Goal: Task Accomplishment & Management: Use online tool/utility

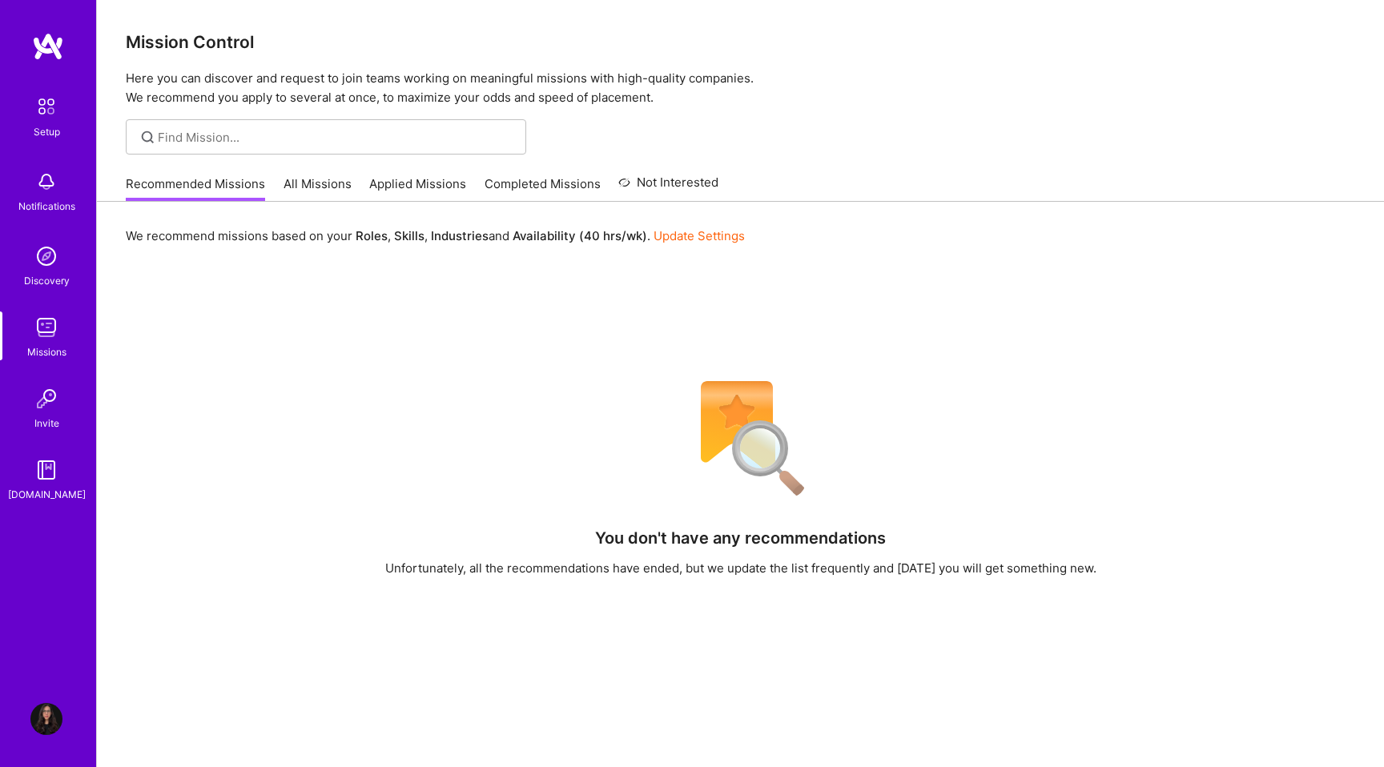
click at [298, 181] on link "All Missions" at bounding box center [318, 188] width 68 height 26
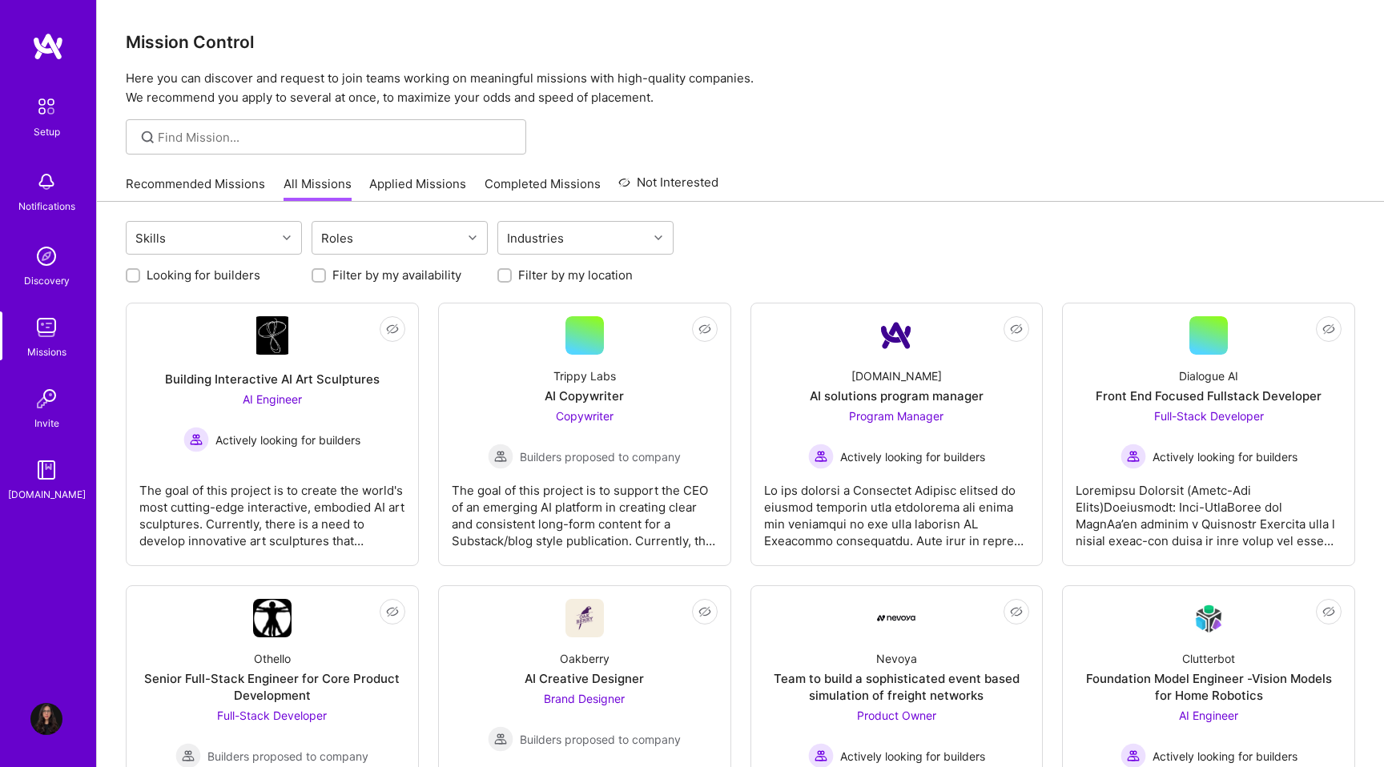
click at [202, 273] on label "Looking for builders" at bounding box center [204, 275] width 114 height 17
click at [140, 273] on input "Looking for builders" at bounding box center [134, 276] width 11 height 11
checkbox input "true"
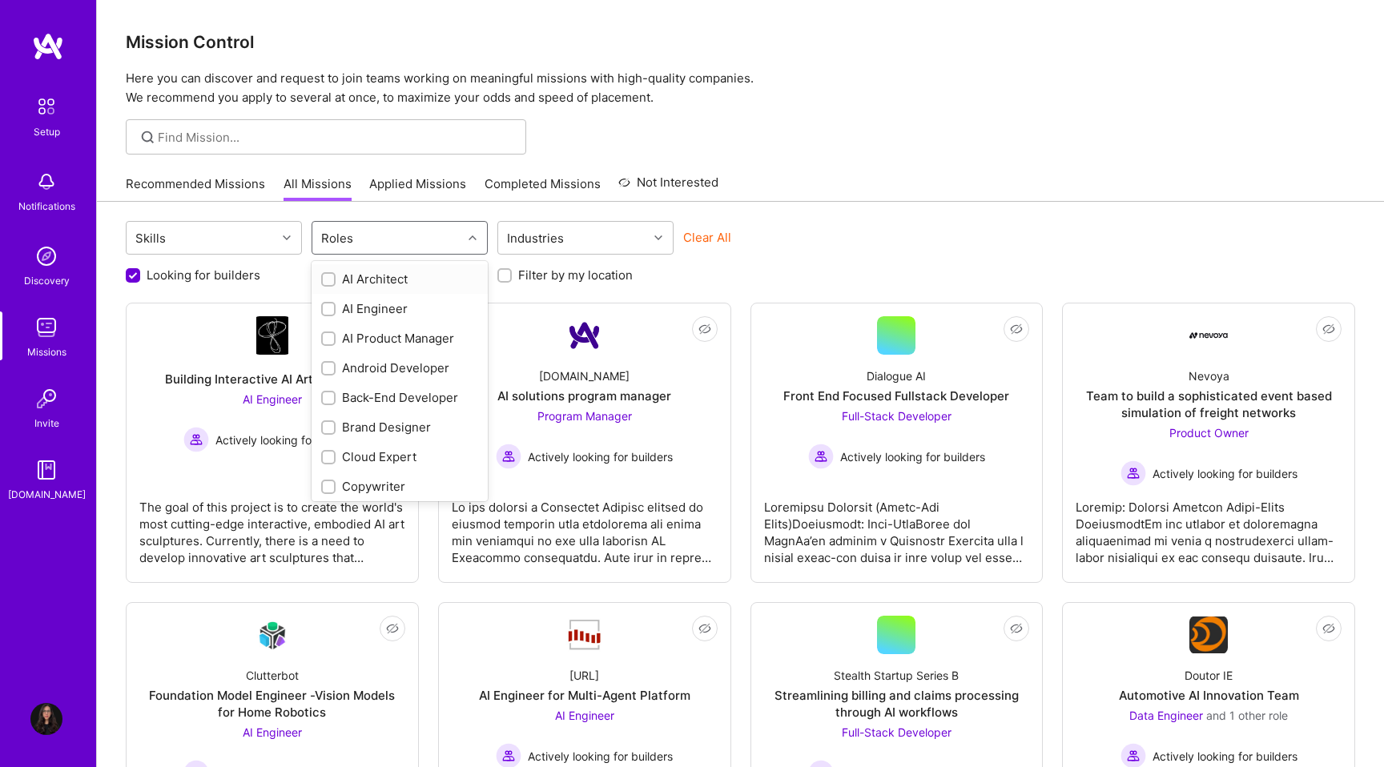
click at [336, 237] on div "Roles" at bounding box center [337, 238] width 40 height 23
click at [364, 348] on div "Product Designer" at bounding box center [399, 343] width 157 height 17
checkbox input "true"
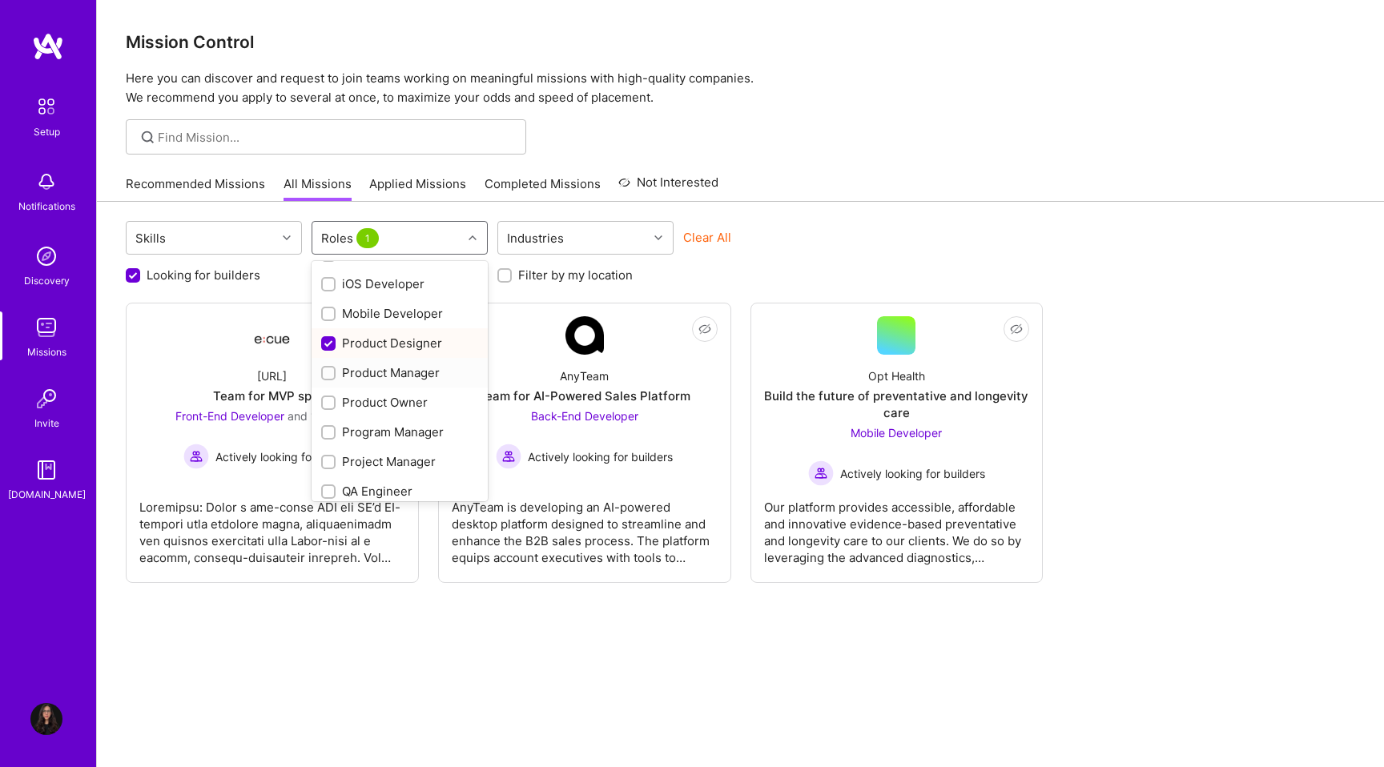
click at [361, 373] on div "Product Manager" at bounding box center [399, 372] width 157 height 17
checkbox input "true"
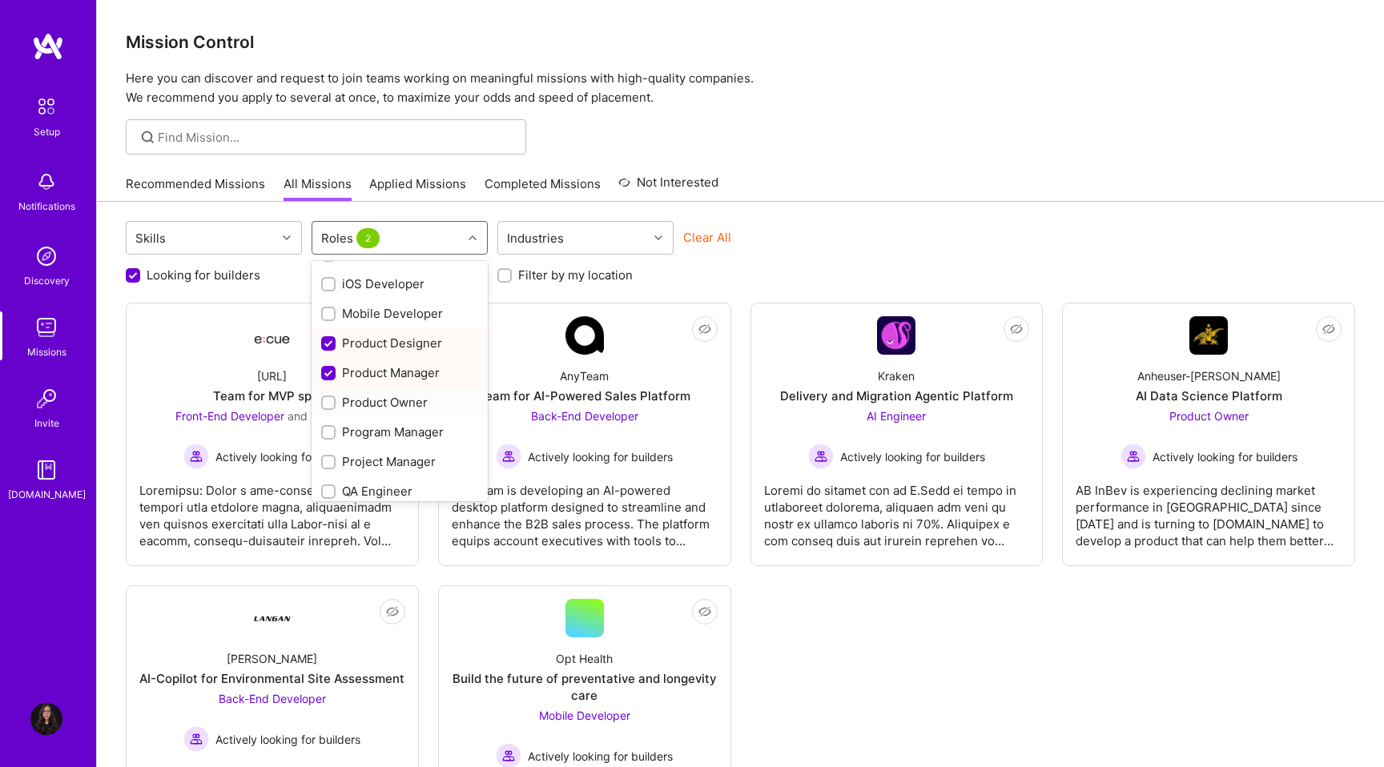
click at [360, 406] on div "Product Owner" at bounding box center [399, 402] width 157 height 17
checkbox input "true"
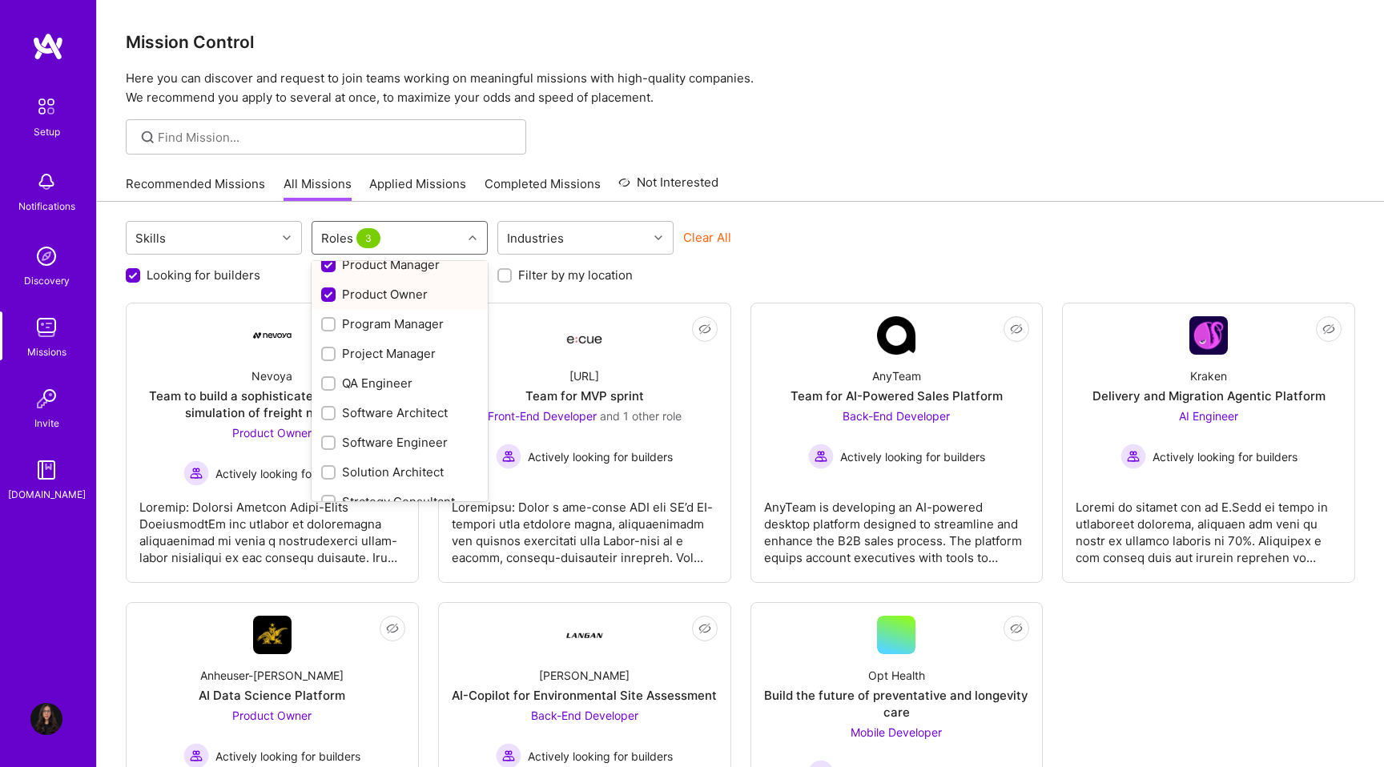
scroll to position [553, 0]
click at [379, 348] on div "Project Manager" at bounding box center [399, 348] width 157 height 17
checkbox input "true"
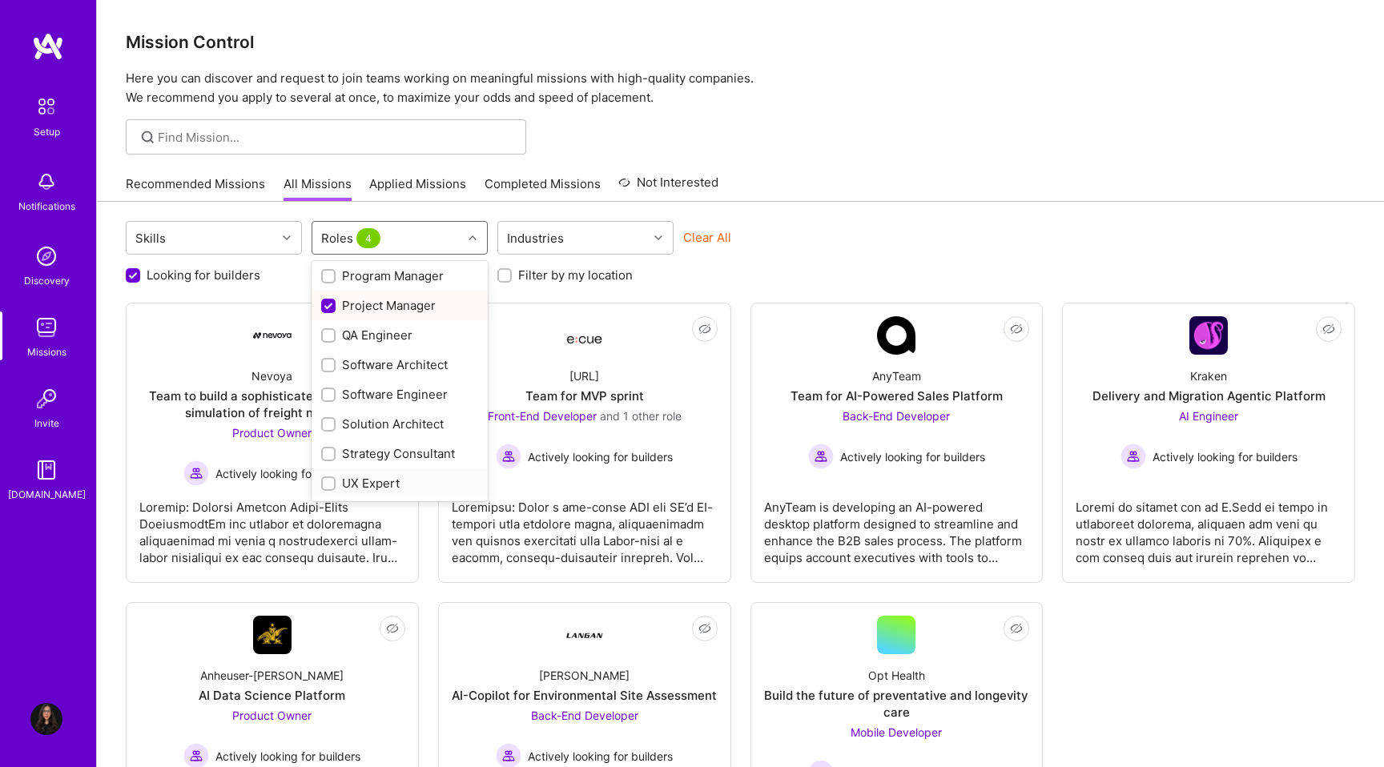
click at [346, 481] on div "UX Expert" at bounding box center [399, 483] width 157 height 17
checkbox input "true"
click at [899, 247] on div "Skills option UX Expert, selected. option Solution Architect focused, 26 of 28.…" at bounding box center [740, 240] width 1229 height 38
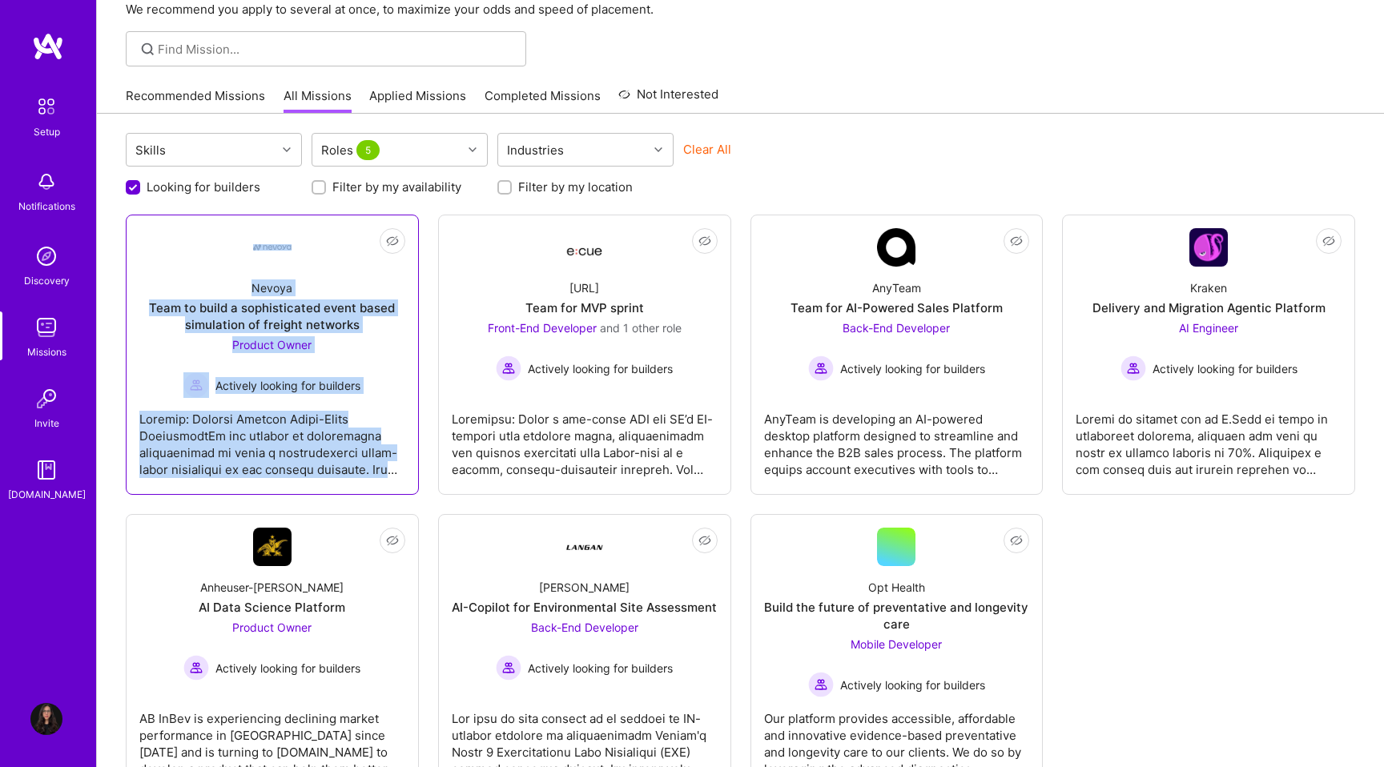
scroll to position [154, 0]
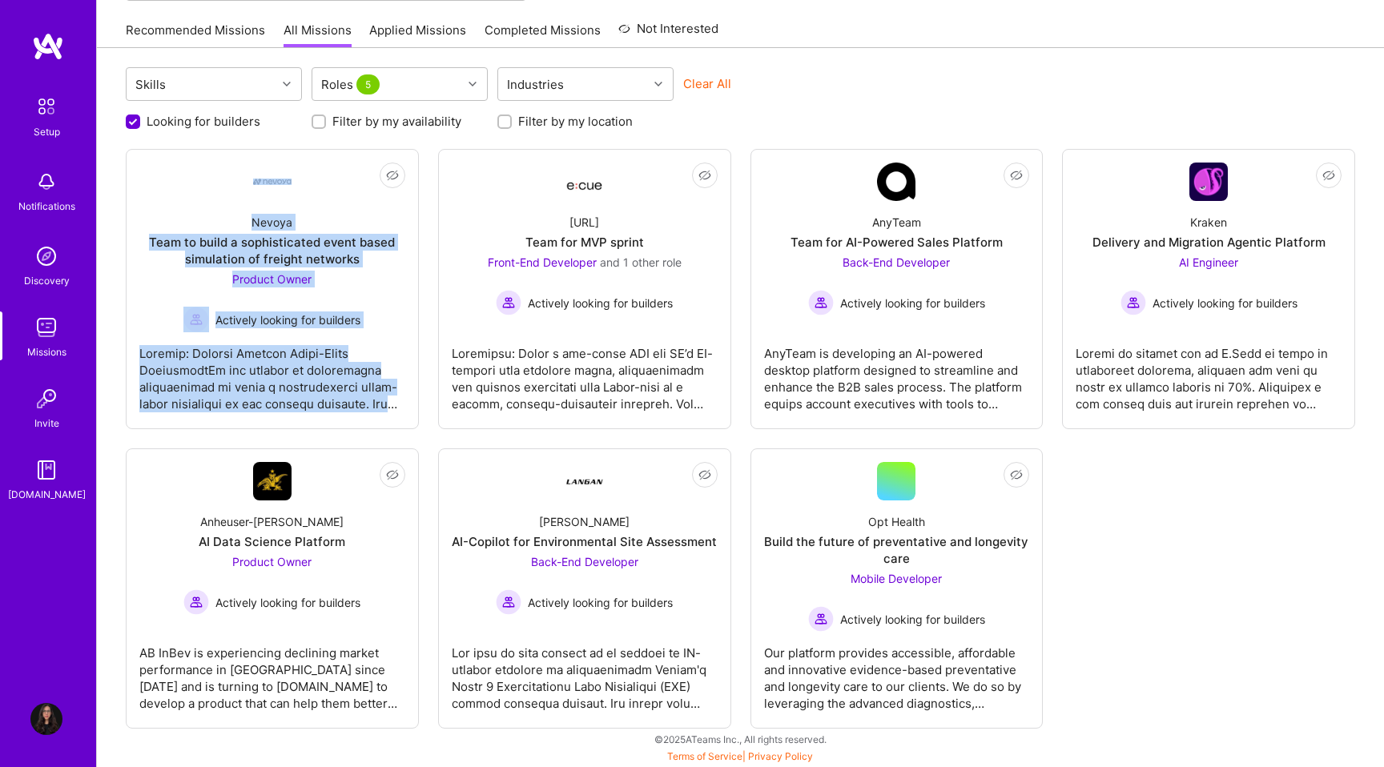
click at [504, 120] on input "Filter by my location" at bounding box center [506, 122] width 11 height 11
checkbox input "true"
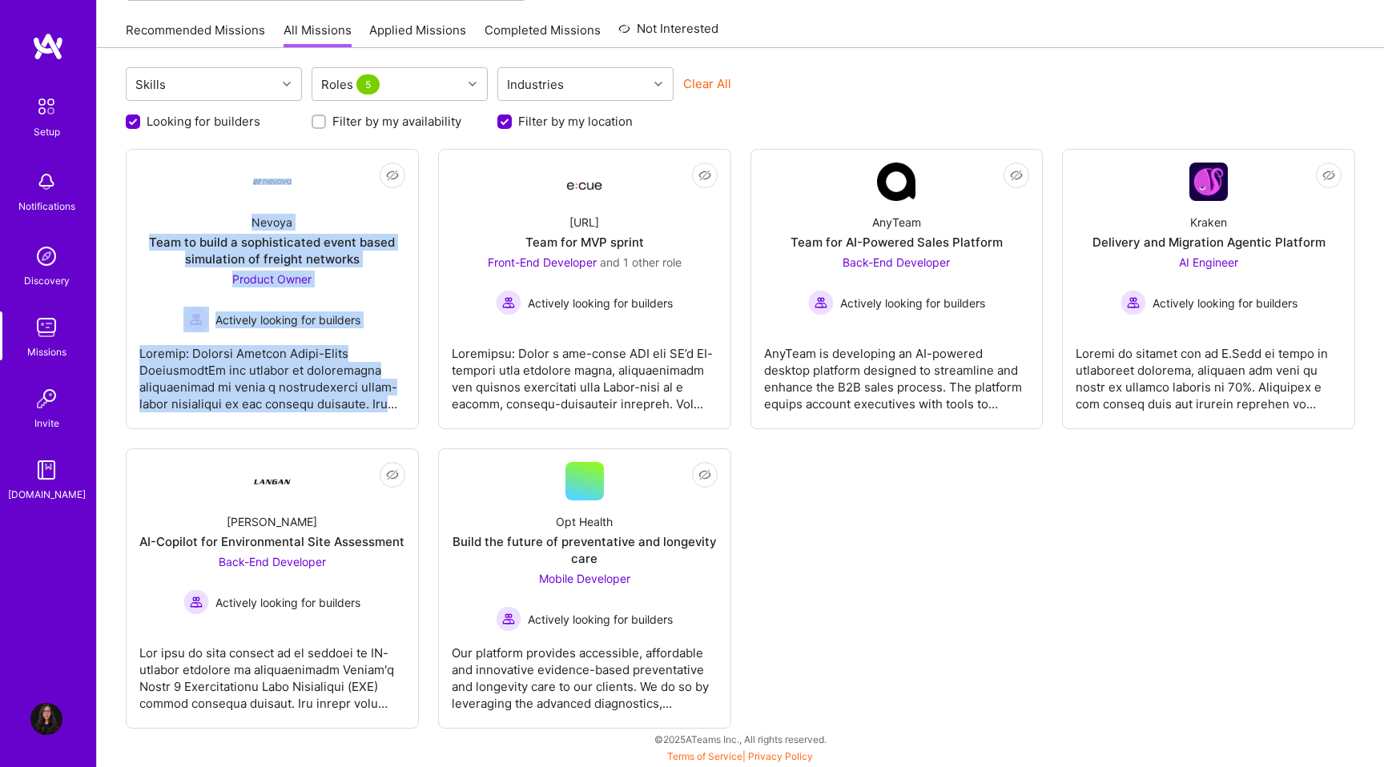
click at [165, 34] on link "Recommended Missions" at bounding box center [195, 35] width 139 height 26
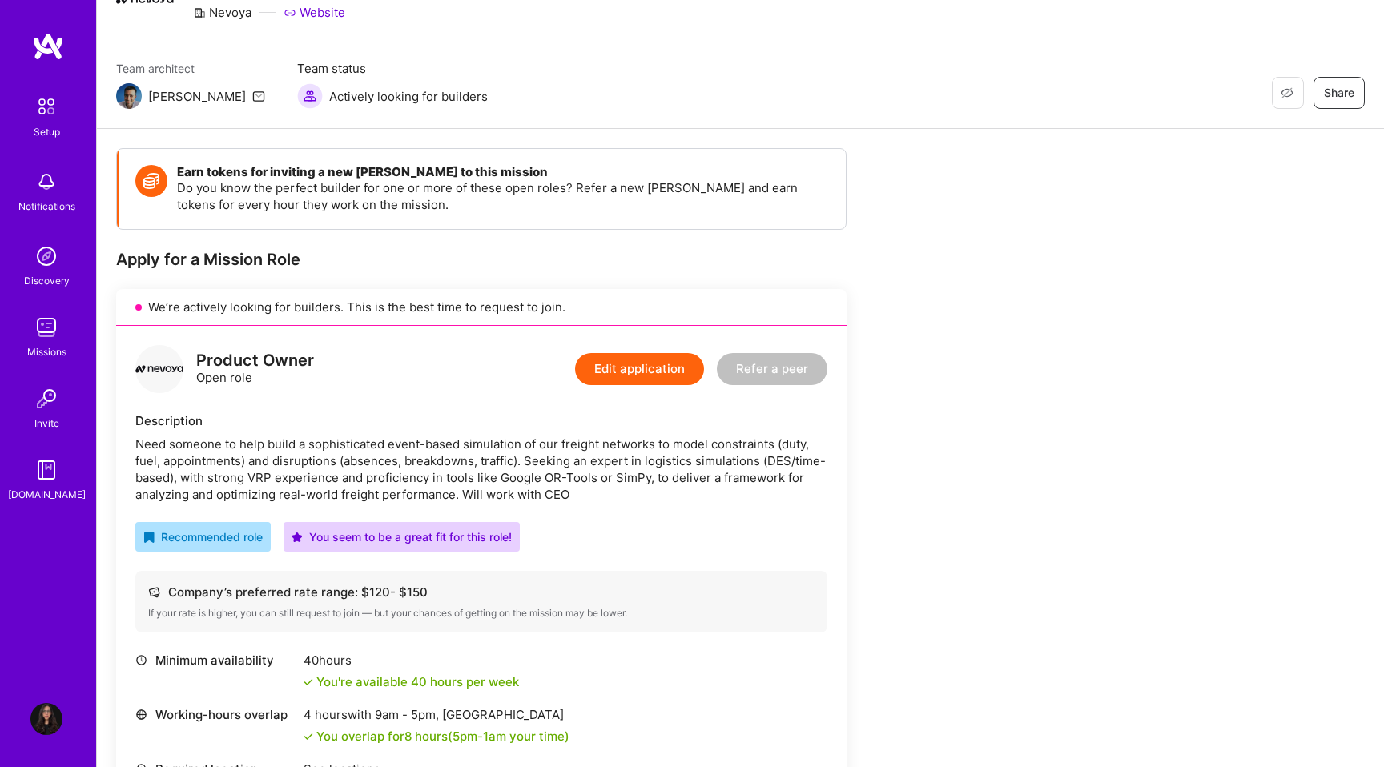
scroll to position [84, 0]
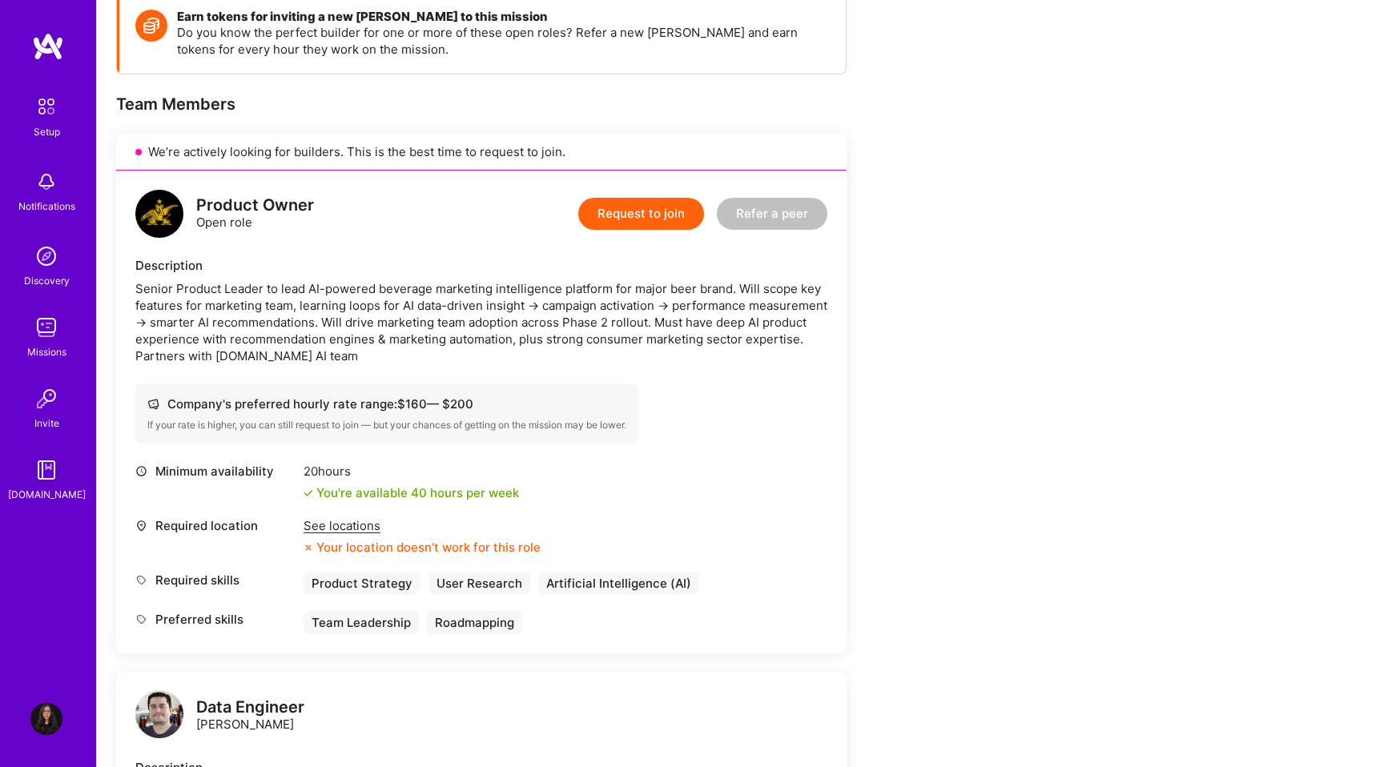
scroll to position [243, 0]
click at [357, 524] on div "See locations" at bounding box center [422, 524] width 237 height 17
